Goal: Task Accomplishment & Management: Manage account settings

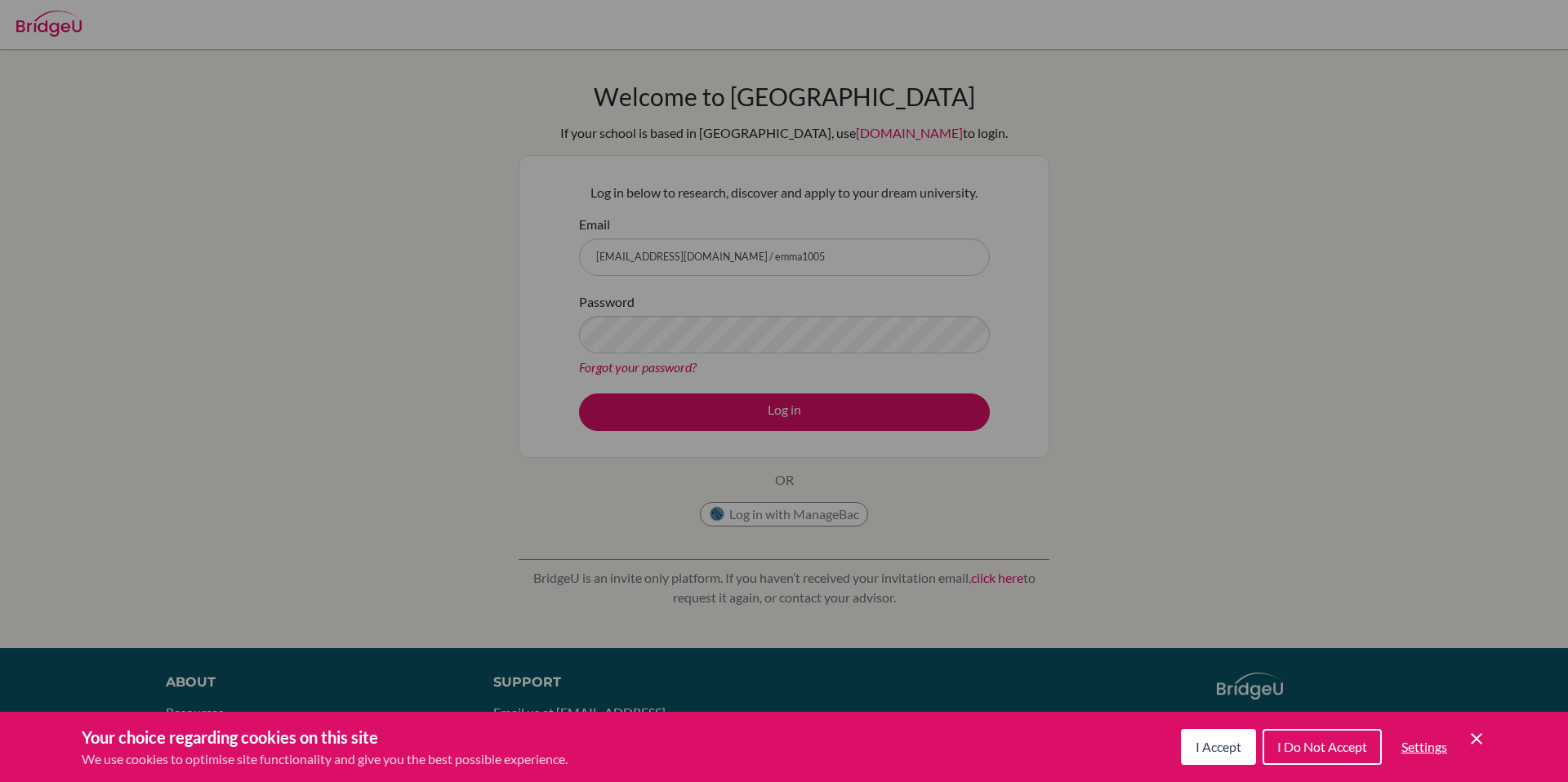
click at [1473, 734] on icon "Cookie Control Close Icon" at bounding box center [1477, 739] width 20 height 20
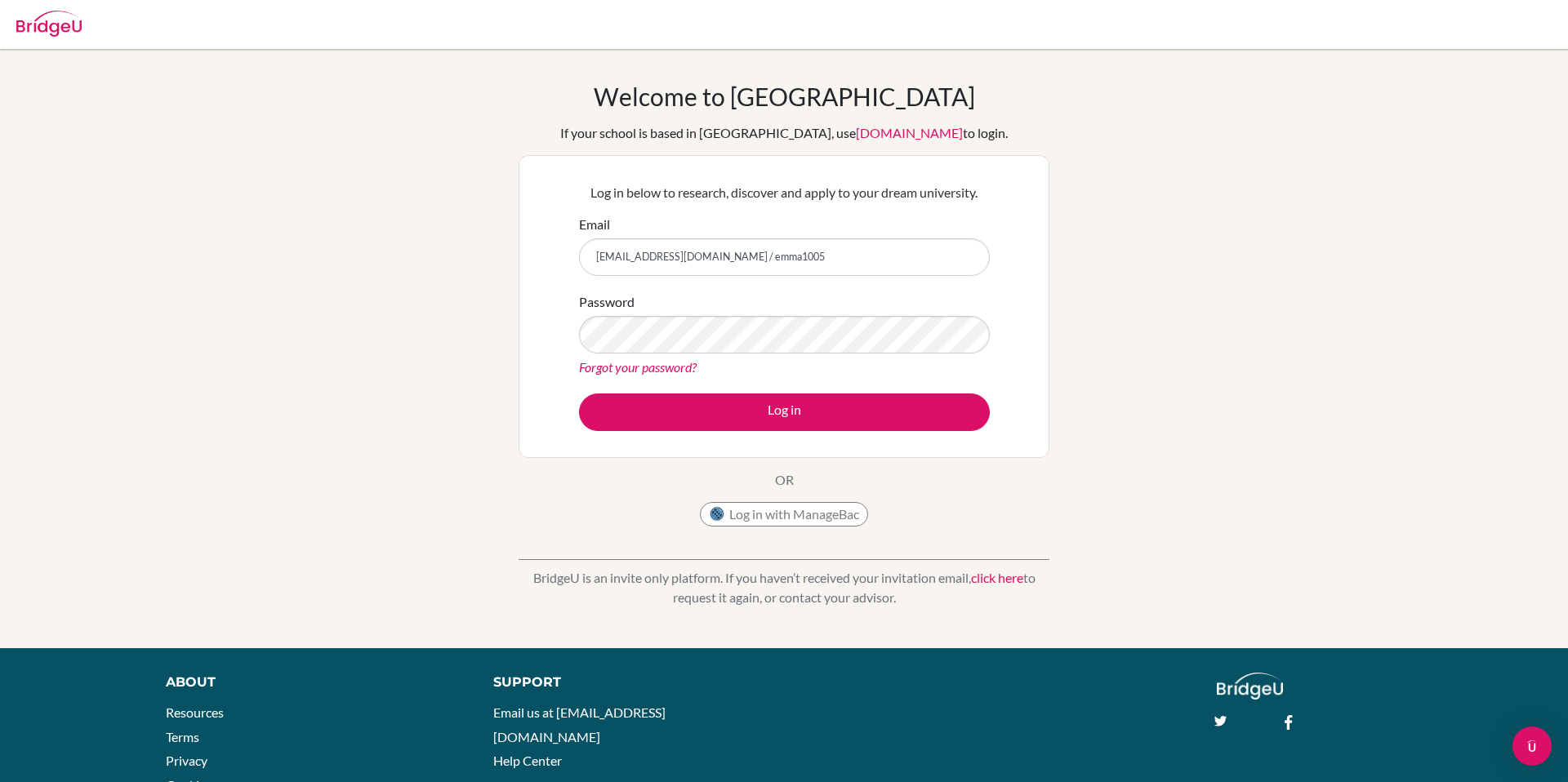
scroll to position [1, 0]
drag, startPoint x: 721, startPoint y: 257, endPoint x: 770, endPoint y: 259, distance: 49.0
click at [774, 260] on input "1600099@dishs.tp.edu.tw / emma1005" at bounding box center [784, 256] width 411 height 38
drag, startPoint x: 712, startPoint y: 254, endPoint x: 755, endPoint y: 255, distance: 43.0
click at [746, 259] on input "1600099@dishs.tp.edu.tw /" at bounding box center [784, 256] width 411 height 38
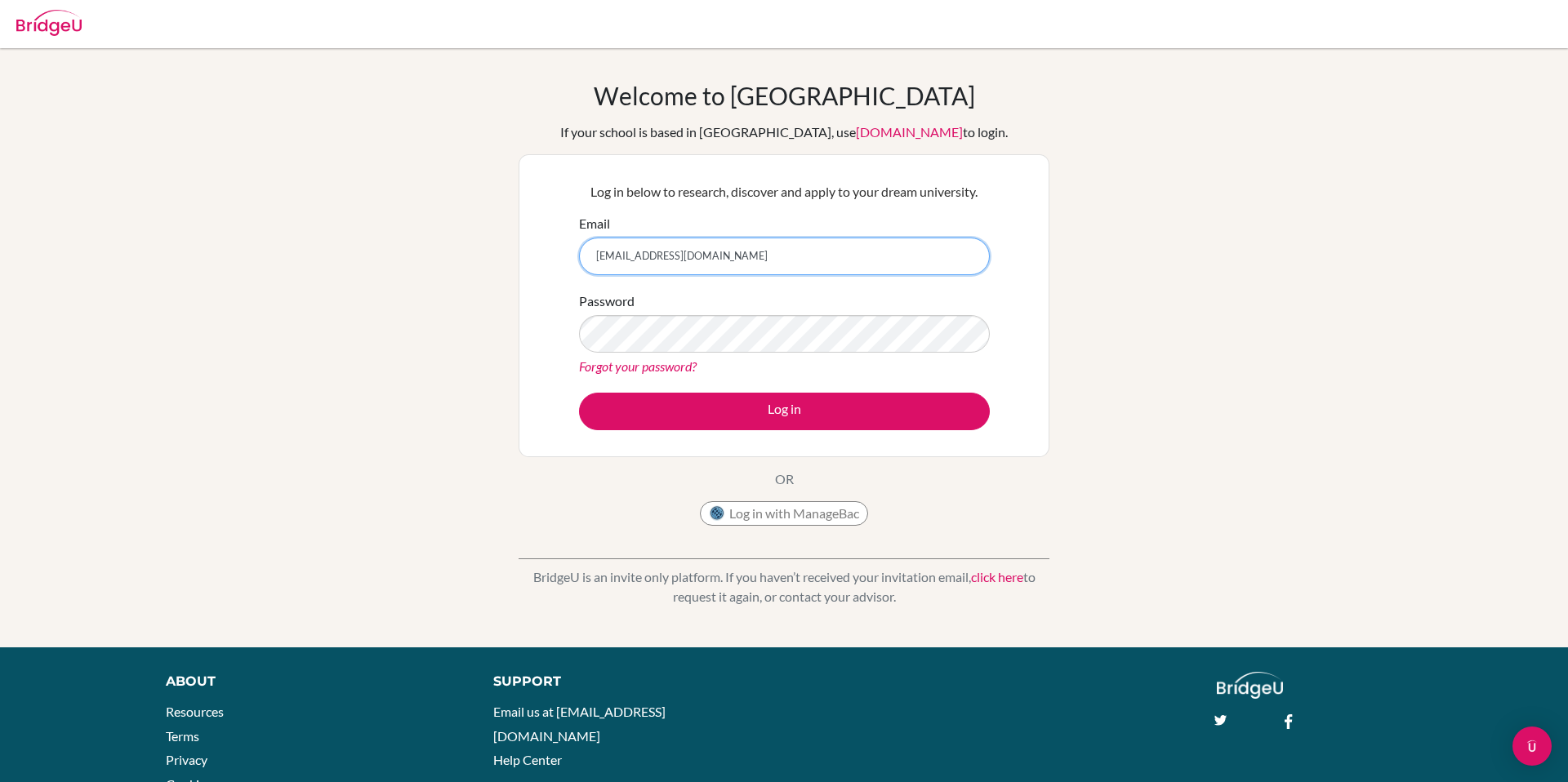
type input "[EMAIL_ADDRESS][DOMAIN_NAME]"
click at [579, 393] on button "Log in" at bounding box center [784, 412] width 411 height 38
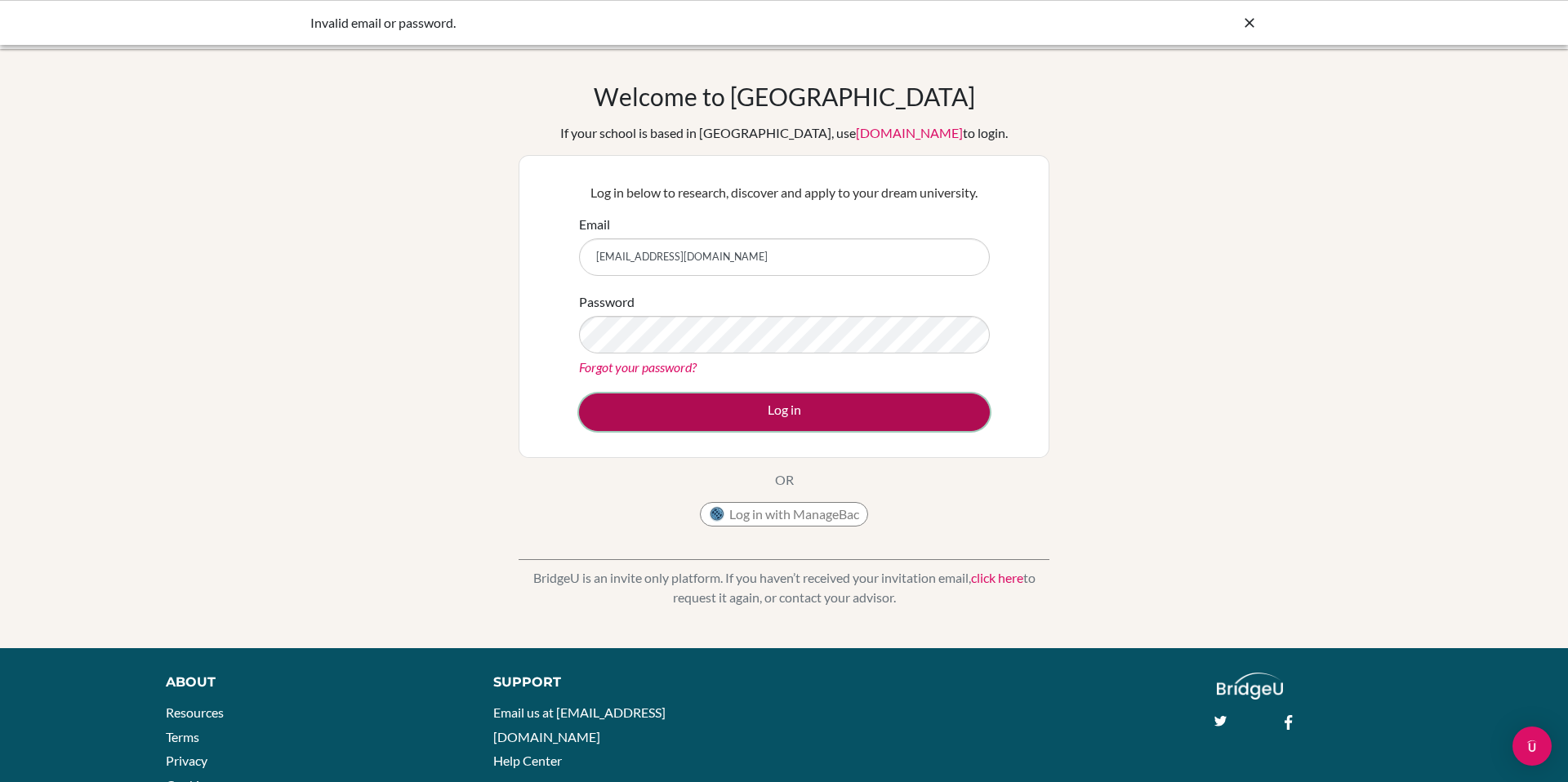
click at [694, 419] on button "Log in" at bounding box center [784, 412] width 411 height 38
click at [644, 399] on button "Log in" at bounding box center [784, 412] width 411 height 38
